Goal: Task Accomplishment & Management: Complete application form

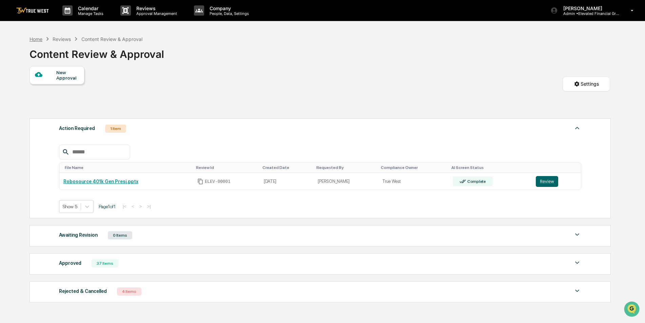
click at [36, 40] on div "Home" at bounding box center [35, 39] width 13 height 6
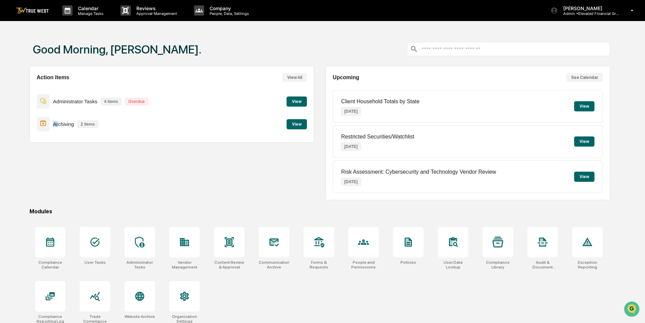
drag, startPoint x: 59, startPoint y: 126, endPoint x: 5, endPoint y: 126, distance: 53.6
click at [5, 126] on div "Good Morning, [PERSON_NAME]. Action Items View All Administrator Tasks 4 items …" at bounding box center [322, 193] width 645 height 323
drag, startPoint x: 5, startPoint y: 126, endPoint x: 167, endPoint y: 147, distance: 163.0
click at [167, 147] on div "Action Items View All Administrator Tasks 4 items Overdue View Archiving 2 item…" at bounding box center [171, 133] width 284 height 134
click at [94, 16] on div "Calendar Manage Tasks" at bounding box center [86, 10] width 58 height 21
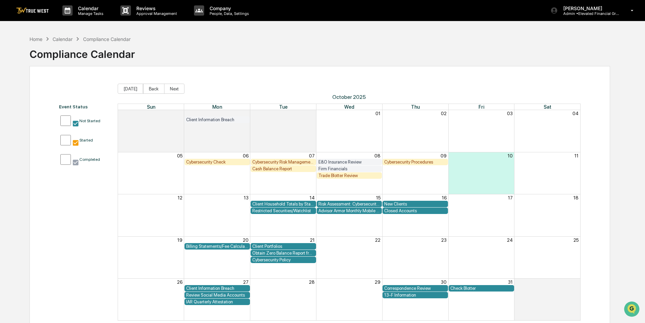
click at [219, 163] on div "Cybersecurity Check" at bounding box center [217, 162] width 62 height 5
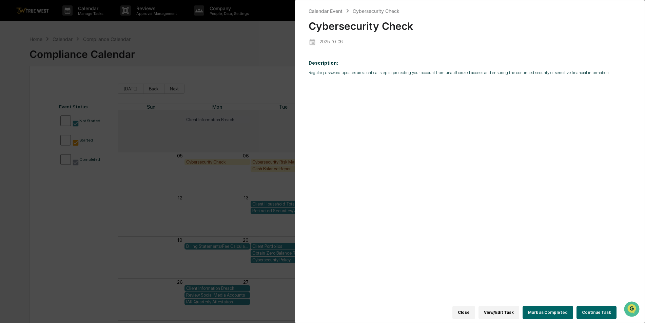
click at [266, 165] on div "Calendar Event Cybersecurity Check Cybersecurity Check [DATE] Description: Regu…" at bounding box center [322, 161] width 645 height 323
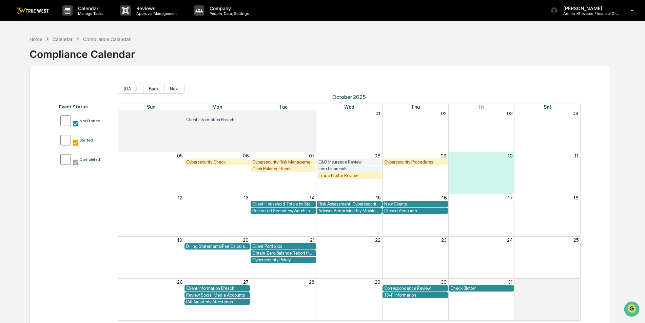
click at [266, 171] on div "Cash Balance Report" at bounding box center [283, 168] width 62 height 5
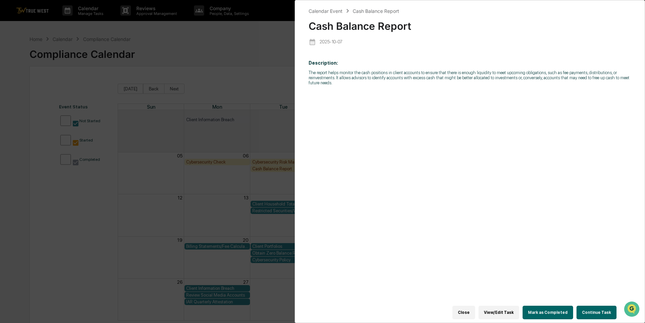
click at [266, 171] on div "Calendar Event Cash Balance Report Cash Balance Report [DATE] Description: The …" at bounding box center [322, 161] width 645 height 323
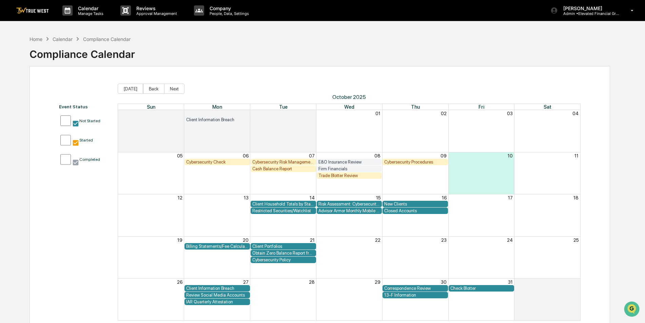
click at [343, 177] on div "Trade Blotter Review" at bounding box center [349, 175] width 62 height 5
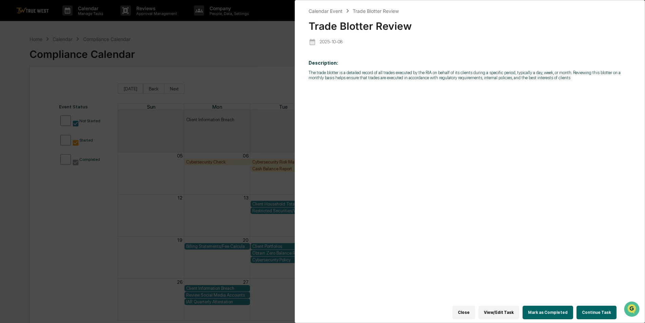
click at [593, 308] on button "Continue Task" at bounding box center [596, 313] width 40 height 14
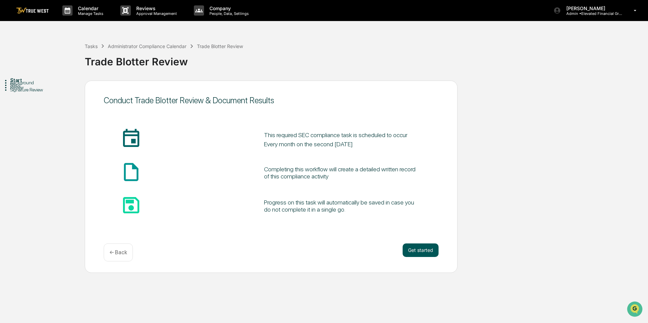
click at [424, 252] on button "Get started" at bounding box center [421, 251] width 36 height 14
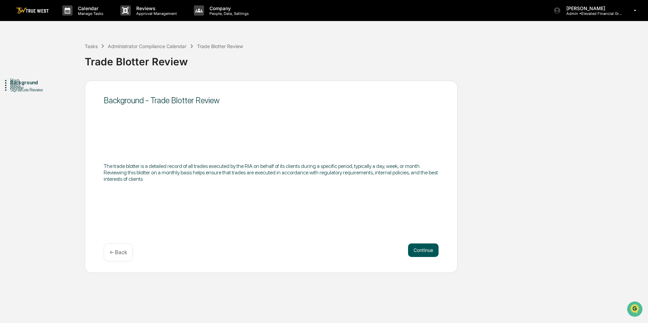
click at [429, 252] on button "Continue" at bounding box center [423, 251] width 31 height 14
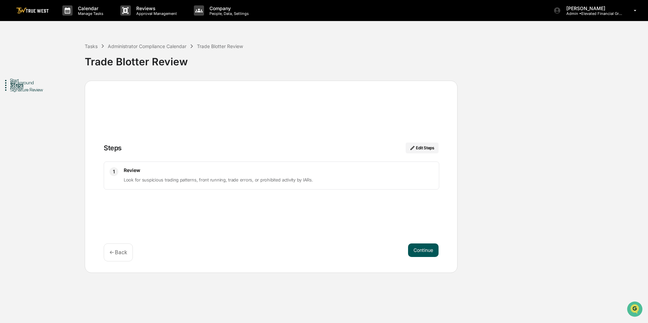
click at [433, 250] on button "Continue" at bounding box center [423, 251] width 31 height 14
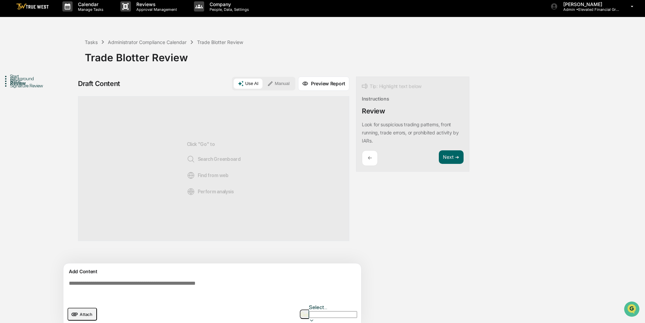
scroll to position [5, 0]
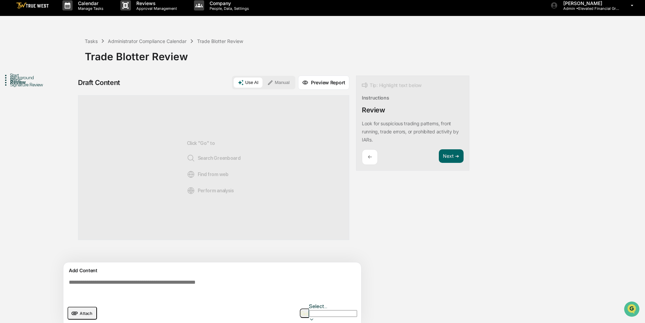
click at [86, 311] on span "Attach" at bounding box center [86, 313] width 13 height 5
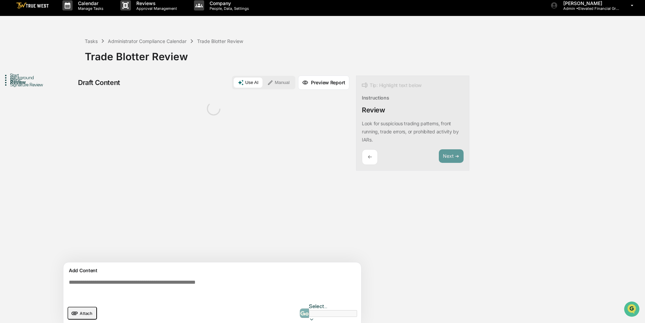
click at [147, 280] on textarea at bounding box center [213, 289] width 295 height 24
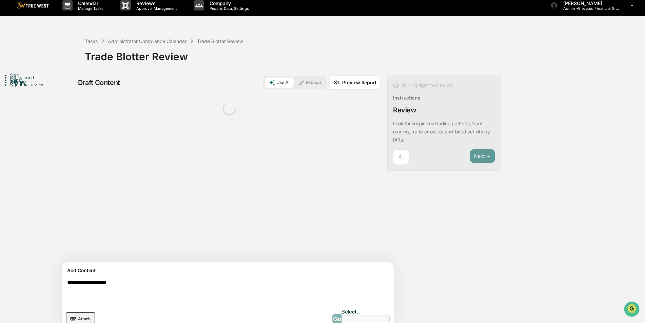
type textarea "**********"
click at [294, 83] on button "Manual" at bounding box center [309, 83] width 31 height 10
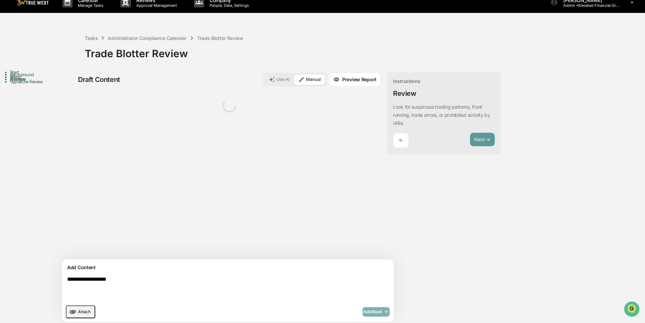
scroll to position [11, 0]
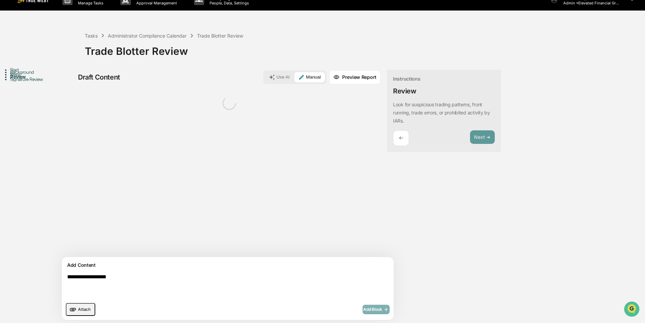
click at [362, 307] on div "Add Block" at bounding box center [375, 309] width 27 height 9
click at [147, 270] on div "**********" at bounding box center [228, 288] width 332 height 63
click at [23, 77] on div "Steps" at bounding box center [47, 74] width 75 height 5
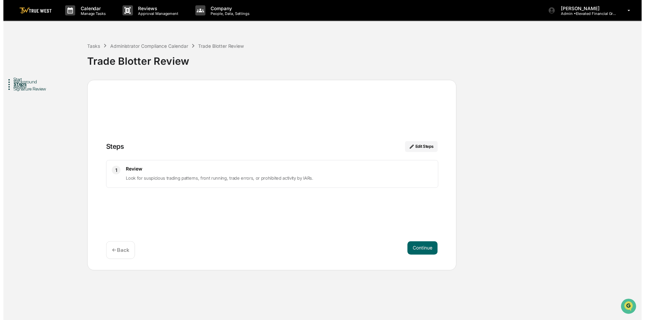
scroll to position [0, 0]
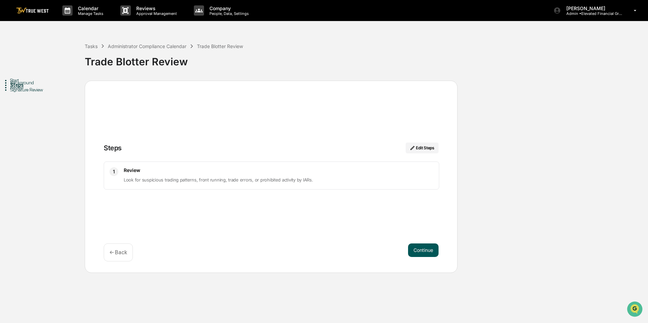
drag, startPoint x: 414, startPoint y: 258, endPoint x: 419, endPoint y: 248, distance: 11.1
click at [414, 258] on div "Continue ← Back" at bounding box center [271, 253] width 335 height 18
click at [419, 248] on button "Continue" at bounding box center [423, 251] width 31 height 14
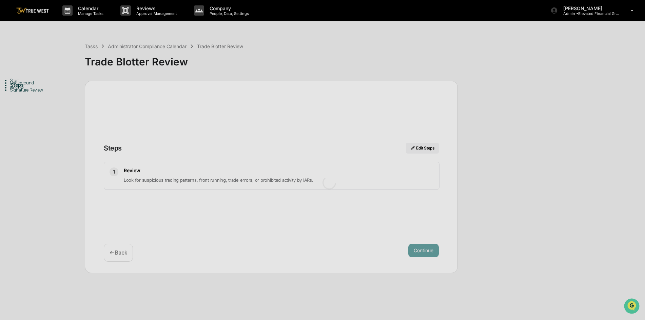
click at [96, 12] on div at bounding box center [329, 182] width 658 height 365
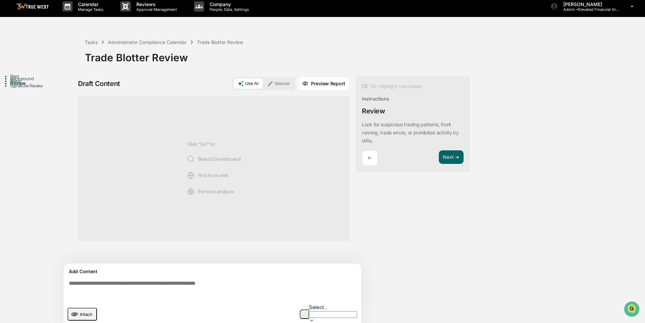
scroll to position [5, 0]
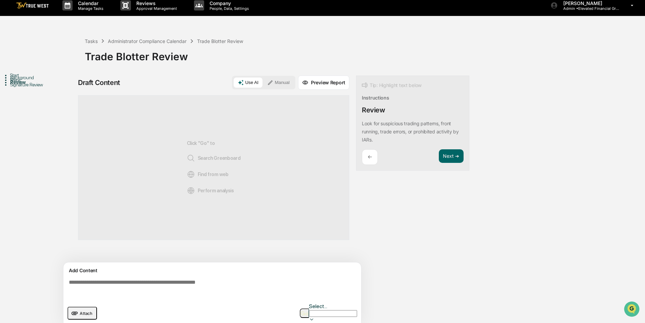
click at [282, 81] on button "Manual" at bounding box center [278, 83] width 31 height 10
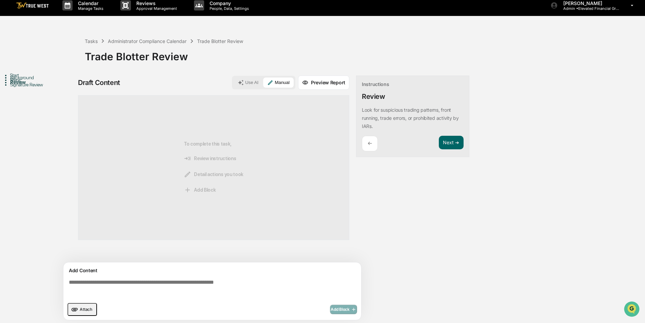
click at [84, 307] on span "Attach" at bounding box center [86, 309] width 13 height 5
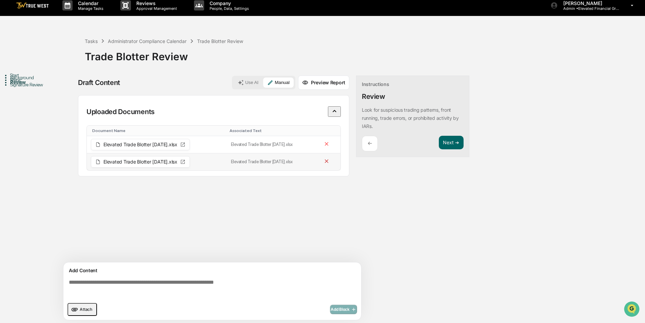
click at [330, 158] on icon at bounding box center [326, 161] width 6 height 6
click at [186, 282] on textarea at bounding box center [213, 289] width 295 height 24
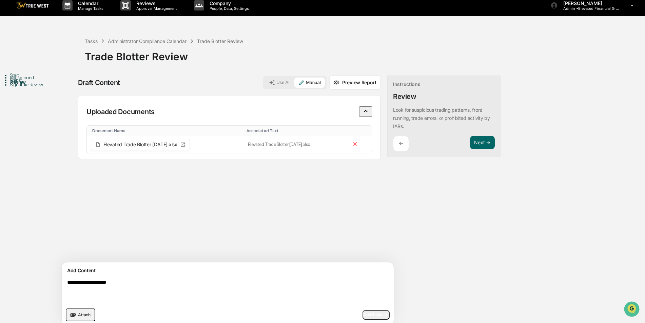
type textarea "**********"
click at [363, 313] on span "Add Block" at bounding box center [376, 315] width 26 height 5
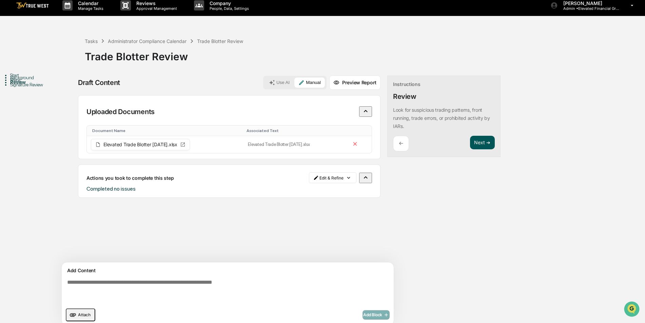
click at [470, 143] on button "Next ➔" at bounding box center [482, 143] width 25 height 14
click at [470, 142] on button "Next ➔" at bounding box center [482, 143] width 25 height 14
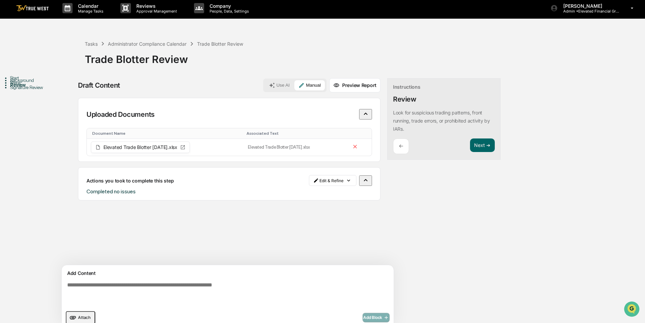
scroll to position [0, 0]
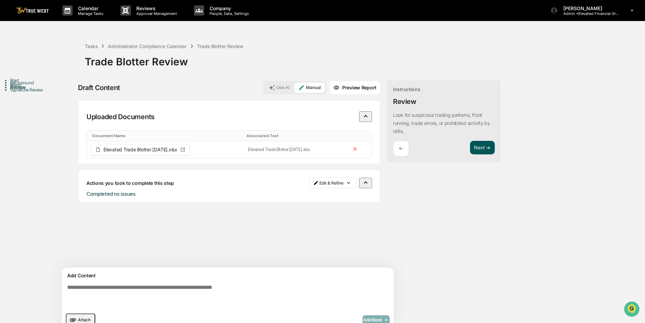
click at [470, 151] on button "Next ➔" at bounding box center [482, 148] width 25 height 14
click at [27, 93] on div "Signature Review" at bounding box center [47, 89] width 75 height 5
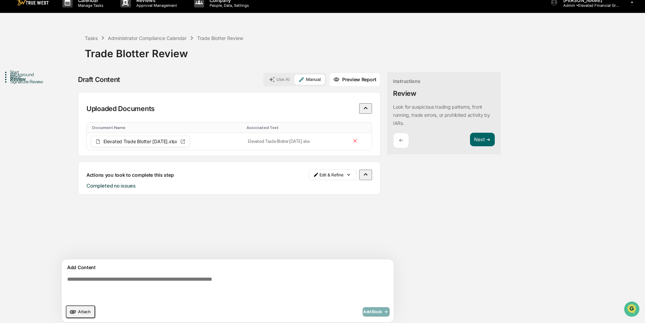
scroll to position [11, 0]
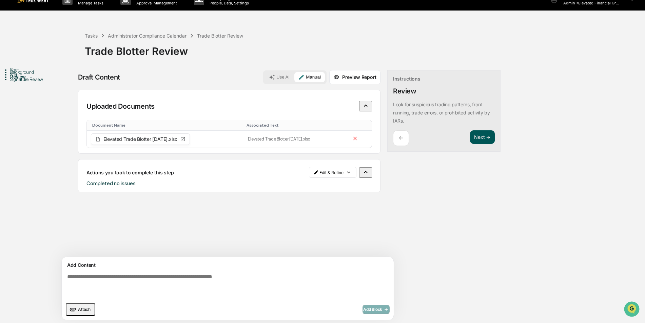
click at [470, 137] on button "Next ➔" at bounding box center [482, 138] width 25 height 14
click at [176, 283] on textarea at bounding box center [211, 287] width 295 height 30
drag, startPoint x: 329, startPoint y: 75, endPoint x: 368, endPoint y: 91, distance: 42.6
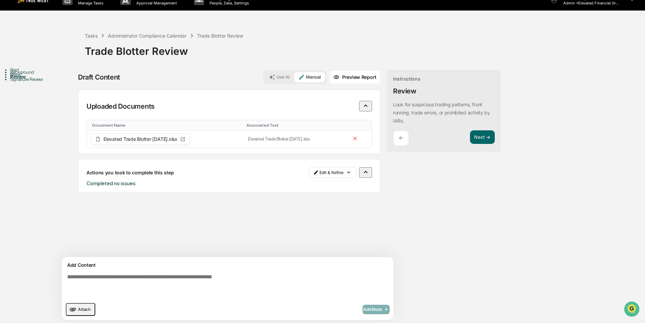
click at [329, 75] on button "Preview Report" at bounding box center [354, 77] width 51 height 14
click at [470, 136] on button "Next ➔" at bounding box center [482, 138] width 25 height 14
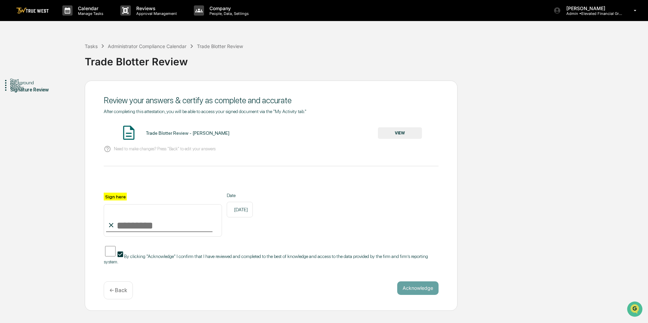
click at [128, 230] on input "Sign here" at bounding box center [163, 220] width 118 height 33
type input "**********"
click at [424, 285] on button "Acknowledge" at bounding box center [417, 289] width 41 height 14
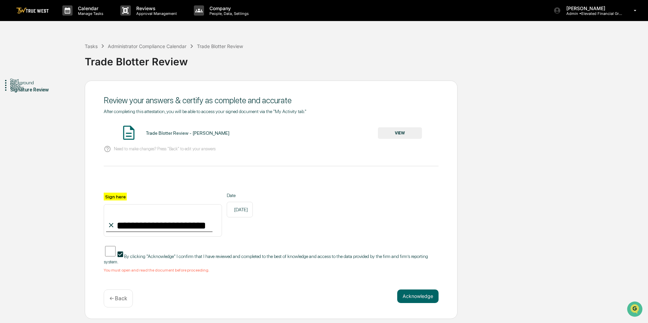
click at [400, 135] on button "VIEW" at bounding box center [400, 133] width 44 height 12
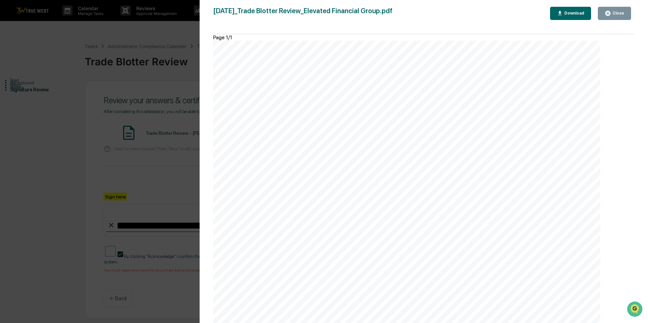
click at [611, 16] on icon "button" at bounding box center [608, 13] width 6 height 6
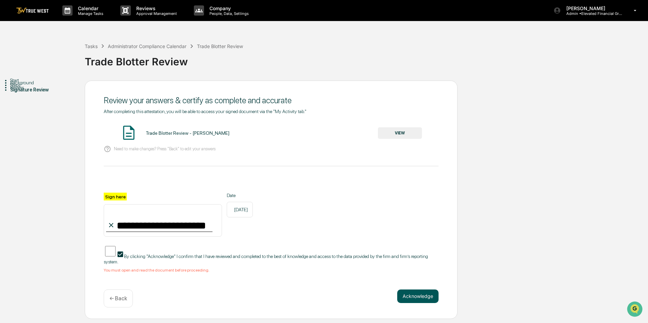
click at [411, 294] on button "Acknowledge" at bounding box center [417, 297] width 41 height 14
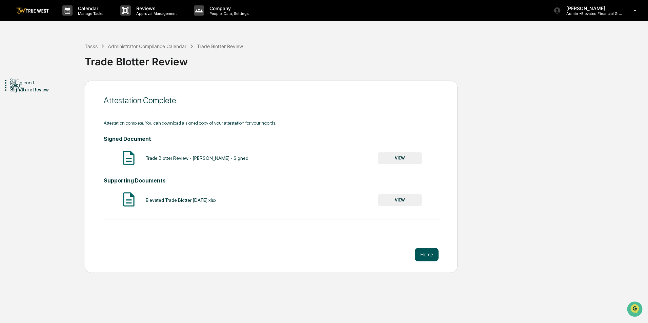
click at [418, 259] on button "Home" at bounding box center [427, 255] width 24 height 14
